Goal: Information Seeking & Learning: Learn about a topic

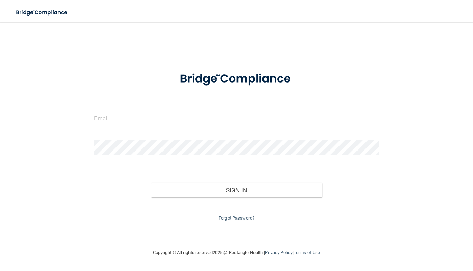
type input "[EMAIL_ADDRESS][DOMAIN_NAME]"
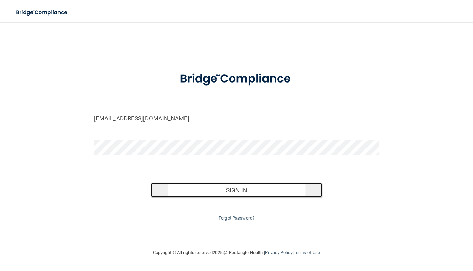
click at [238, 187] on button "Sign In" at bounding box center [236, 190] width 171 height 15
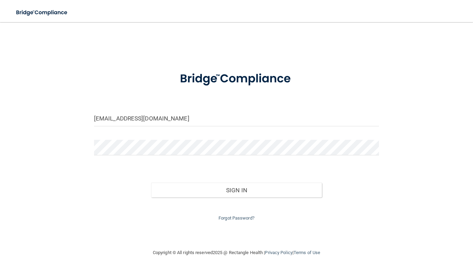
click at [289, 198] on div "Forgot Password?" at bounding box center [236, 210] width 295 height 25
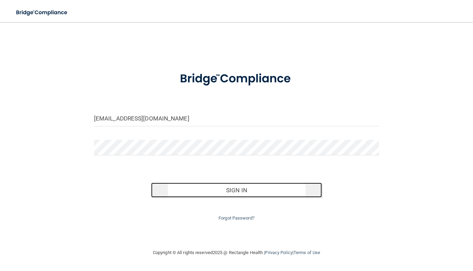
click at [291, 193] on button "Sign In" at bounding box center [236, 190] width 171 height 15
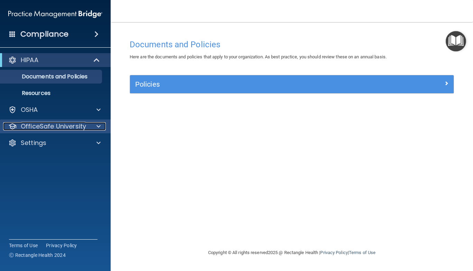
click at [96, 129] on div at bounding box center [97, 126] width 17 height 8
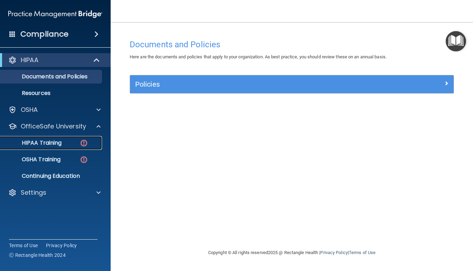
click at [53, 147] on link "HIPAA Training" at bounding box center [47, 143] width 109 height 14
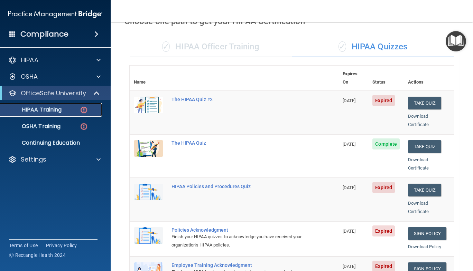
scroll to position [30, 0]
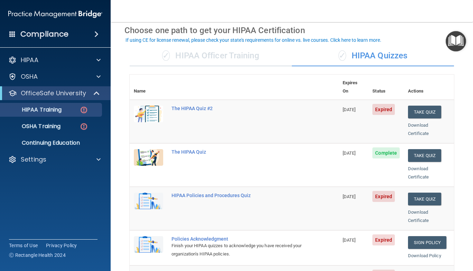
click at [225, 40] on div "If using CE for license renewal, please check your state's requirements for onl…" at bounding box center [254, 40] width 256 height 5
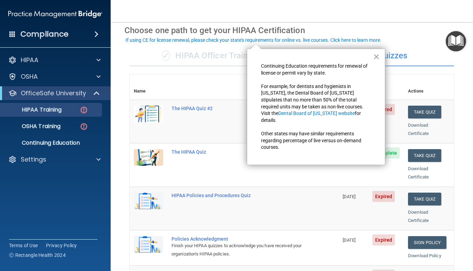
click at [190, 64] on div "✓ HIPAA Officer Training" at bounding box center [211, 56] width 162 height 21
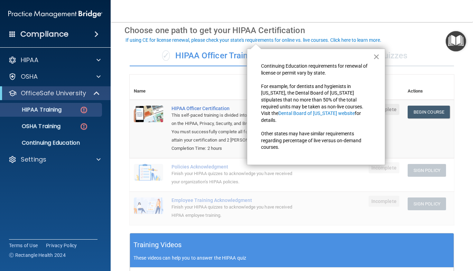
click at [375, 62] on button "×" at bounding box center [376, 56] width 7 height 11
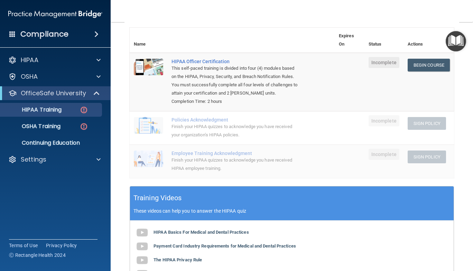
scroll to position [76, 0]
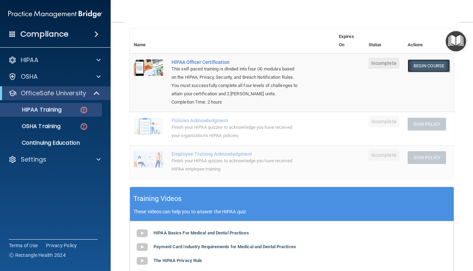
click at [439, 64] on link "Begin Course" at bounding box center [429, 65] width 42 height 13
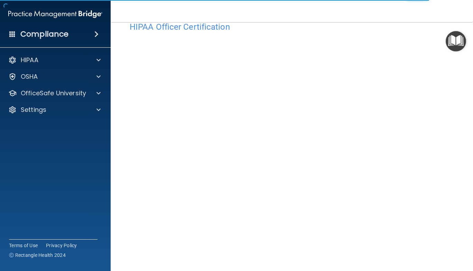
scroll to position [37, 0]
